Goal: Navigation & Orientation: Find specific page/section

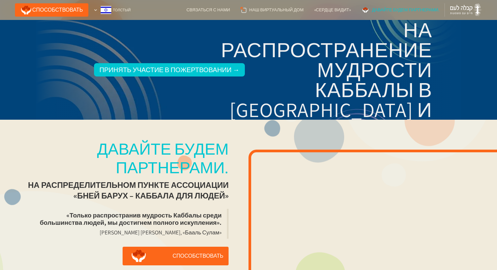
click at [169, 131] on div "Давайте будем партнерами. На распределительном пункте ассоциации «Бней Барух – …" at bounding box center [248, 229] width 497 height 219
click at [318, 131] on div "Давайте будем партнерами. На распределительном пункте ассоциации «Бней Барух – …" at bounding box center [248, 229] width 497 height 219
click at [121, 9] on font "Толстый" at bounding box center [122, 10] width 18 height 5
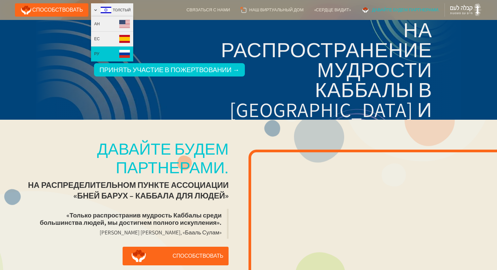
click at [116, 54] on link "РУ" at bounding box center [112, 54] width 43 height 15
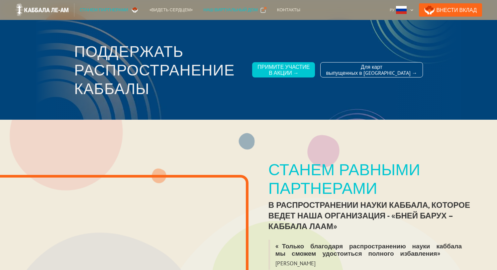
click at [217, 9] on div "Наш виртуальный дом" at bounding box center [230, 10] width 54 height 7
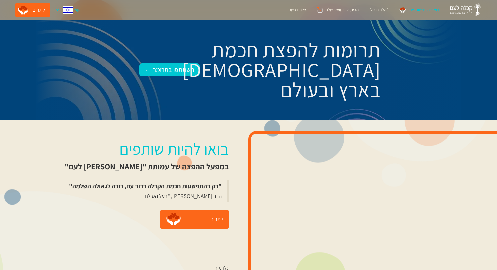
click at [67, 8] on img at bounding box center [68, 10] width 11 height 8
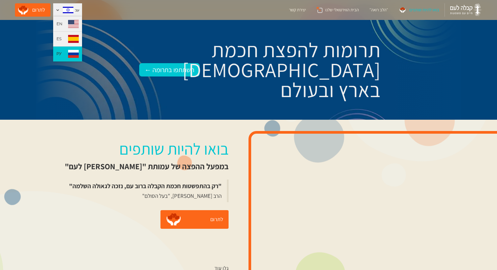
click at [68, 55] on img at bounding box center [73, 54] width 11 height 8
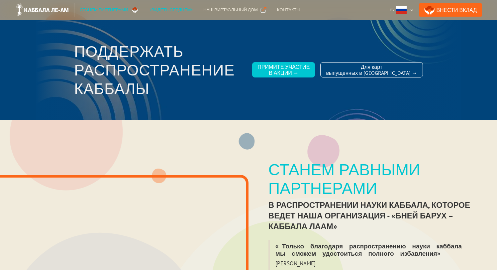
click at [165, 10] on div "«Видеть сердцем»" at bounding box center [172, 10] width 44 height 7
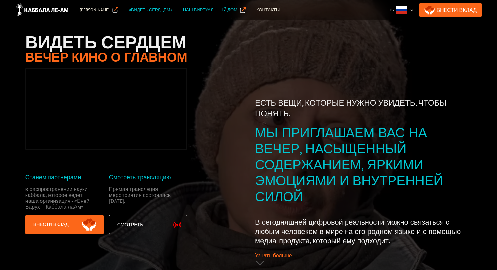
click at [222, 11] on div "Наш Виртуальный дом" at bounding box center [210, 10] width 54 height 7
